Goal: Information Seeking & Learning: Understand process/instructions

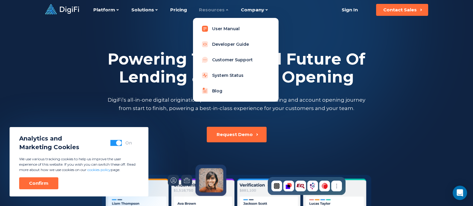
click at [224, 28] on link "User Manual" at bounding box center [236, 29] width 76 height 12
